Goal: Book appointment/travel/reservation

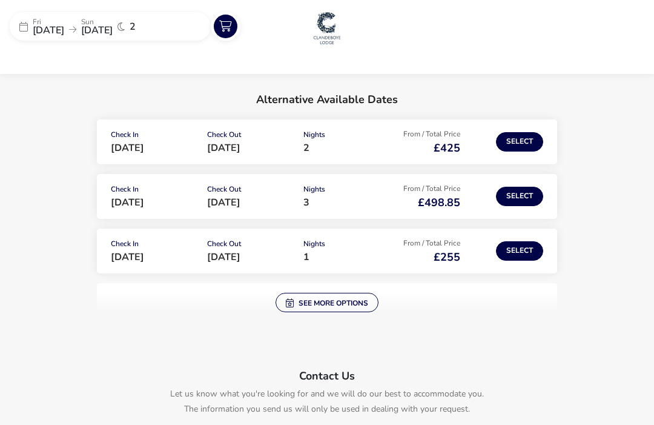
scroll to position [21, 0]
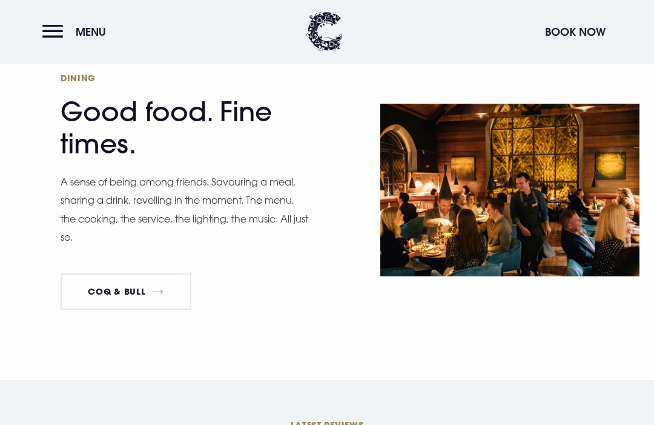
scroll to position [1820, 0]
click at [139, 310] on link "Coq & Bull" at bounding box center [126, 291] width 131 height 36
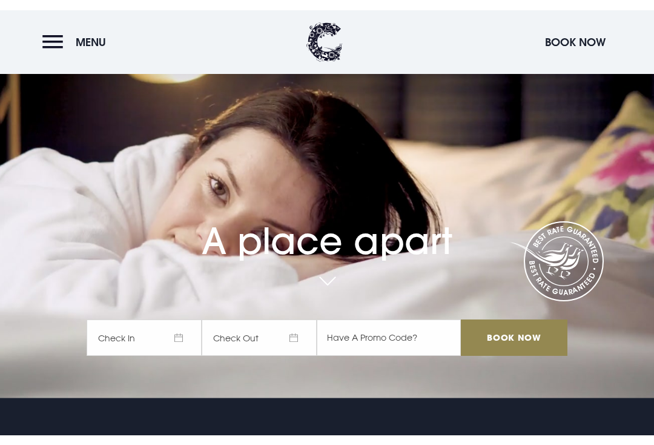
scroll to position [0, 0]
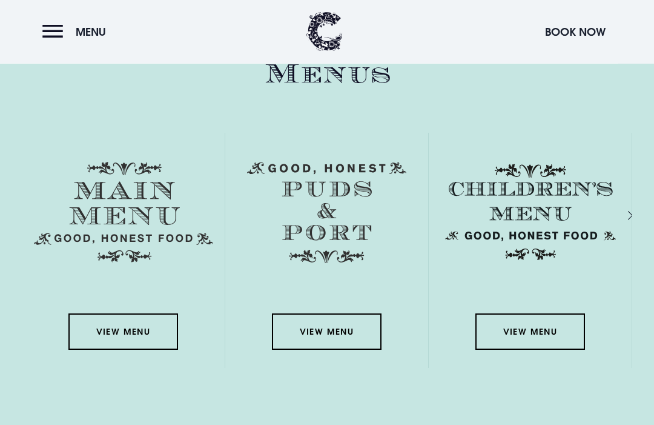
scroll to position [1642, 0]
click at [121, 350] on link "View Menu" at bounding box center [122, 331] width 109 height 36
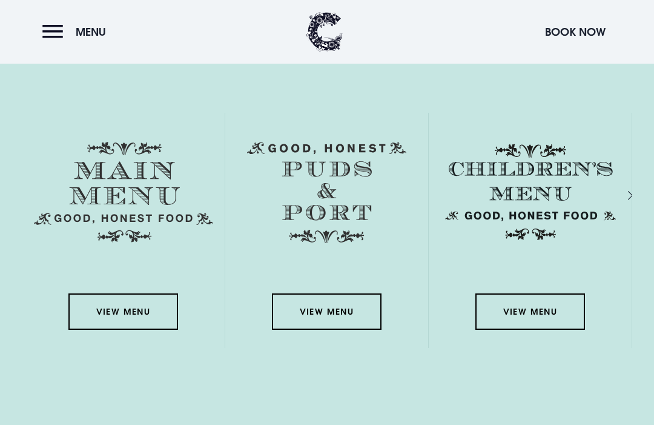
click at [331, 330] on link "View Menu" at bounding box center [326, 311] width 109 height 36
